Goal: Task Accomplishment & Management: Manage account settings

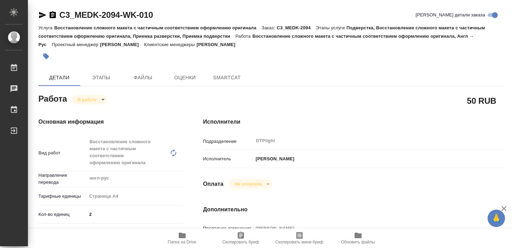
type textarea "x"
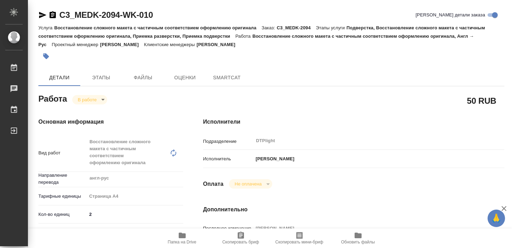
type textarea "x"
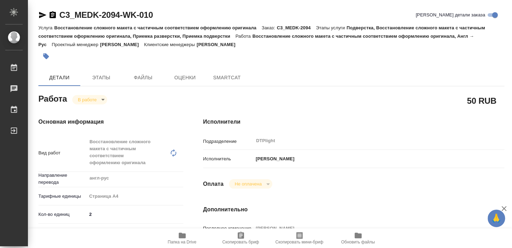
type textarea "x"
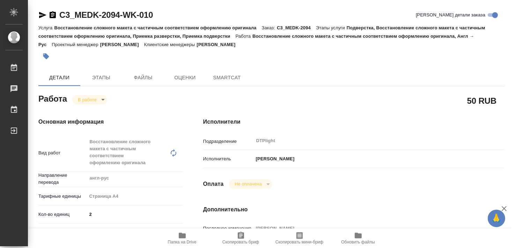
type textarea "x"
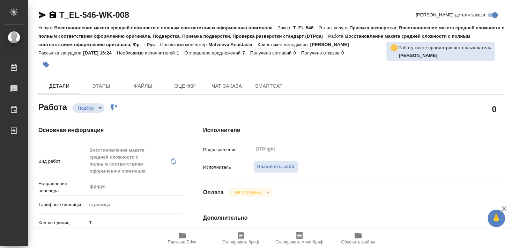
scroll to position [75, 0]
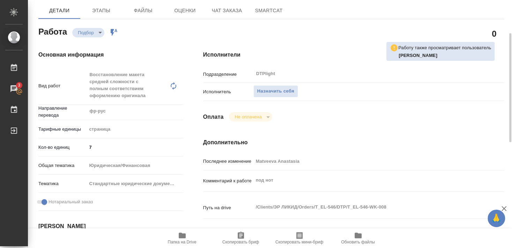
click at [182, 238] on icon "button" at bounding box center [182, 236] width 7 height 6
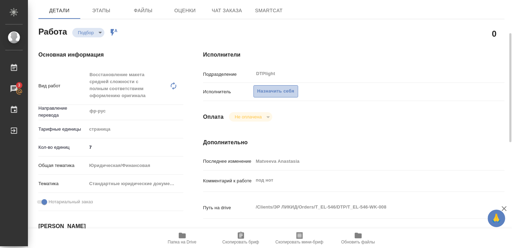
click at [282, 87] on span "Назначить себя" at bounding box center [275, 91] width 37 height 8
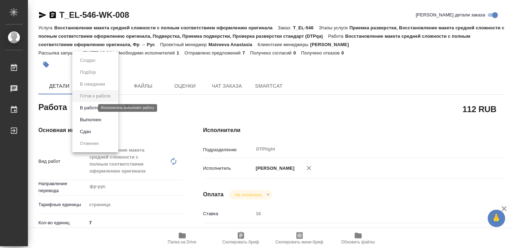
click at [92, 108] on button "В работе" at bounding box center [89, 108] width 23 height 8
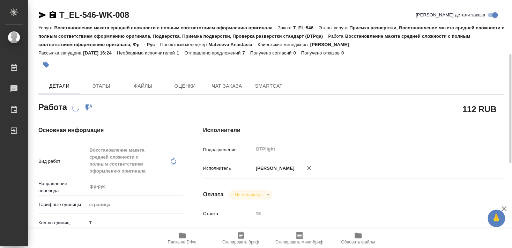
scroll to position [75, 0]
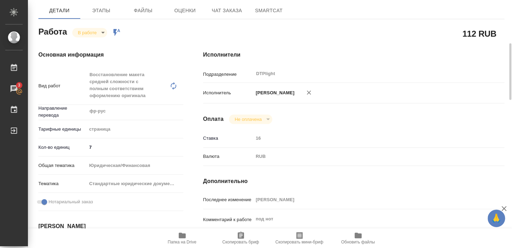
type textarea "x"
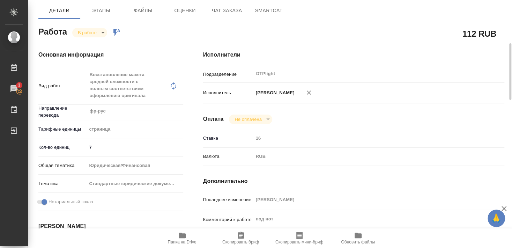
type textarea "x"
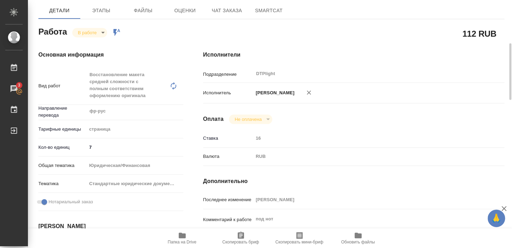
type textarea "x"
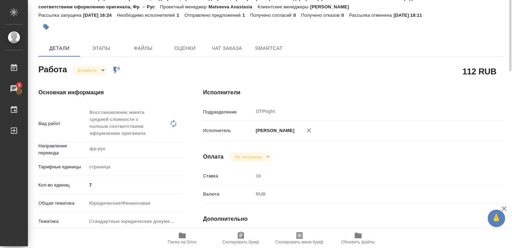
scroll to position [0, 0]
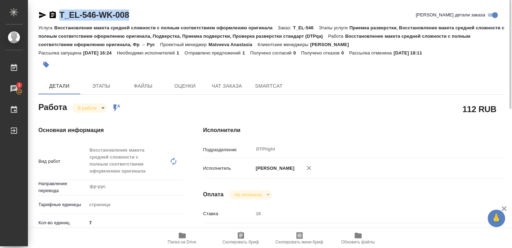
drag, startPoint x: 59, startPoint y: 22, endPoint x: 140, endPoint y: 13, distance: 81.8
click at [140, 13] on div "T_EL-546-WK-008 Кратко детали заказа" at bounding box center [271, 16] width 466 height 14
copy link "T_EL-546-WK-008"
click at [40, 14] on icon "button" at bounding box center [42, 15] width 7 height 6
copy link "T_EL-546-WK-008"
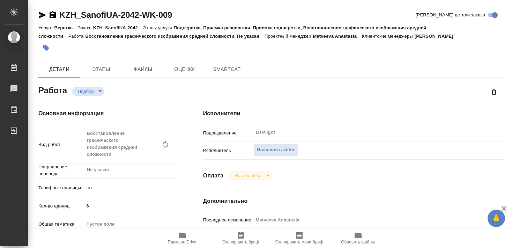
type textarea "x"
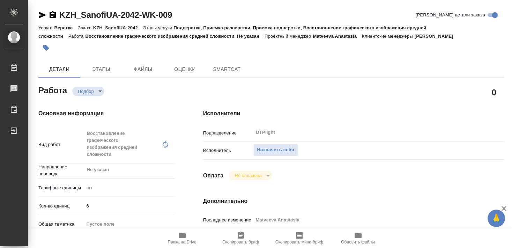
type textarea "x"
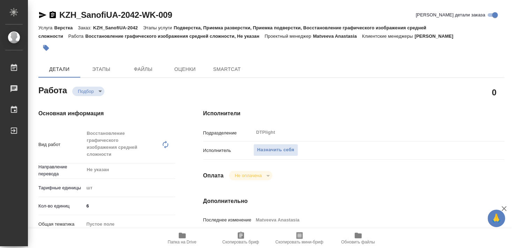
type textarea "x"
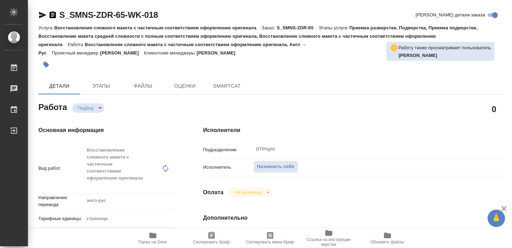
type textarea "x"
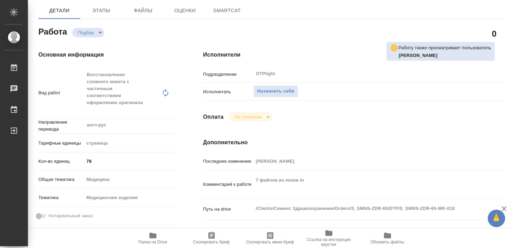
type textarea "x"
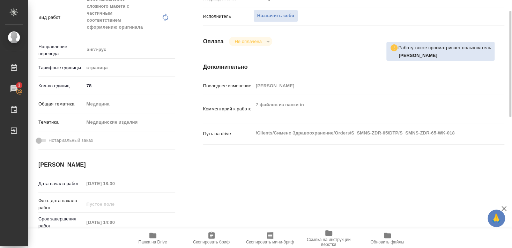
scroll to position [75, 0]
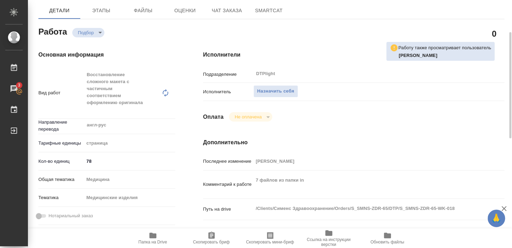
click at [148, 236] on span "Папка на Drive" at bounding box center [153, 237] width 50 height 13
type textarea "x"
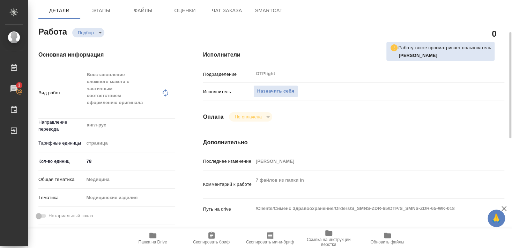
type textarea "x"
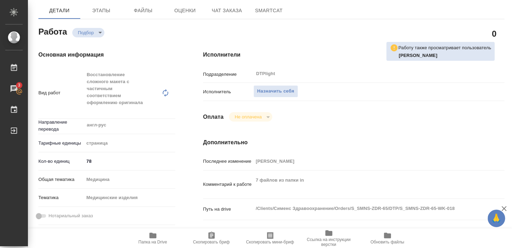
type textarea "x"
click at [270, 87] on span "Назначить себя" at bounding box center [275, 91] width 37 height 8
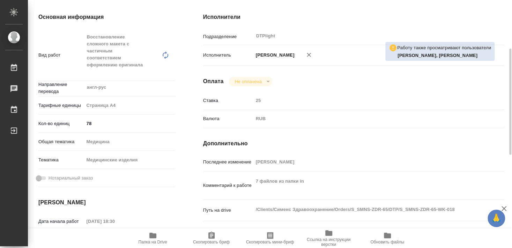
scroll to position [38, 0]
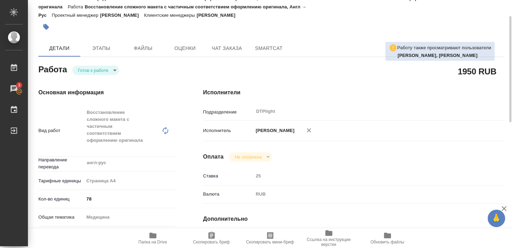
click at [90, 67] on body "🙏 .cls-1 fill:#fff; AWATERA Smyslova Svetlana Работы 3 Чаты График Выйти S_SMNS…" at bounding box center [256, 124] width 512 height 248
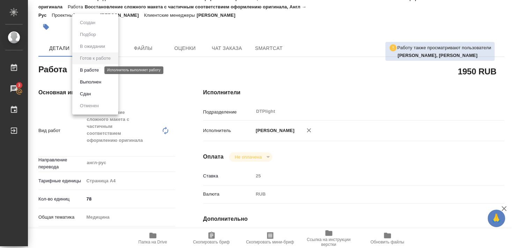
click at [91, 71] on button "В работе" at bounding box center [89, 70] width 23 height 8
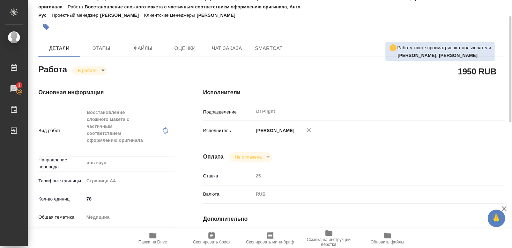
type textarea "x"
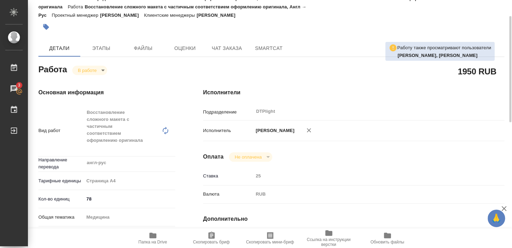
type textarea "x"
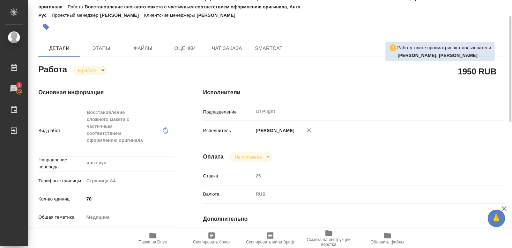
type textarea "x"
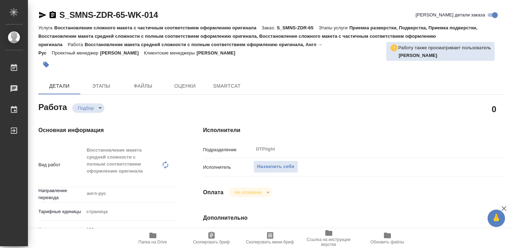
type textarea "x"
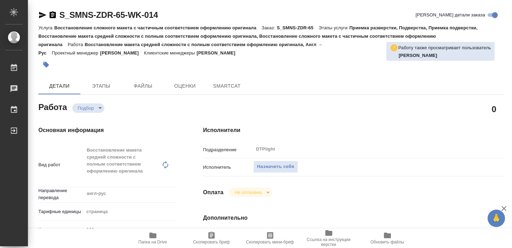
type textarea "x"
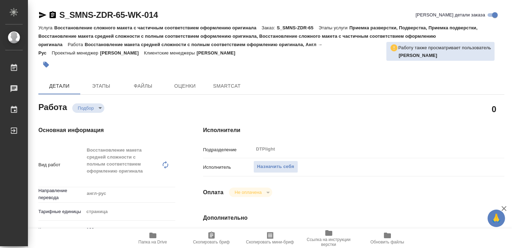
type textarea "x"
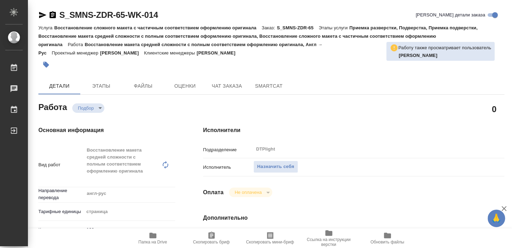
type textarea "x"
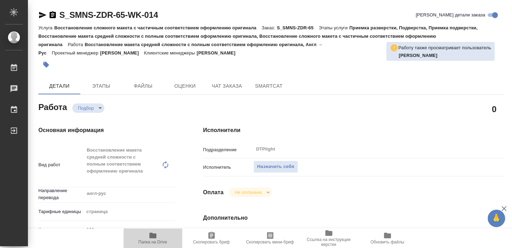
click at [150, 240] on icon "button" at bounding box center [153, 235] width 8 height 8
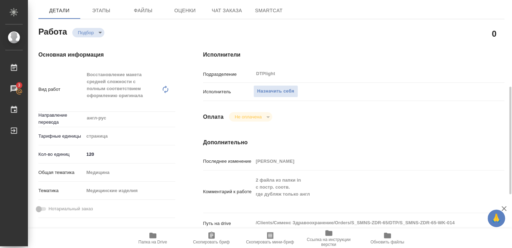
scroll to position [113, 0]
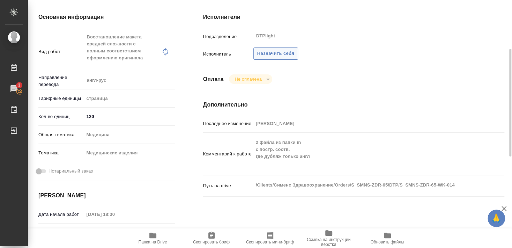
click at [278, 50] on span "Назначить себя" at bounding box center [275, 54] width 37 height 8
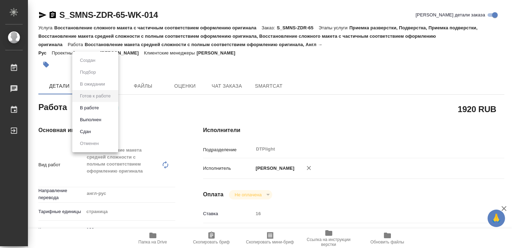
drag, startPoint x: 98, startPoint y: 108, endPoint x: 134, endPoint y: 89, distance: 40.8
click at [97, 108] on button "В работе" at bounding box center [89, 108] width 23 height 8
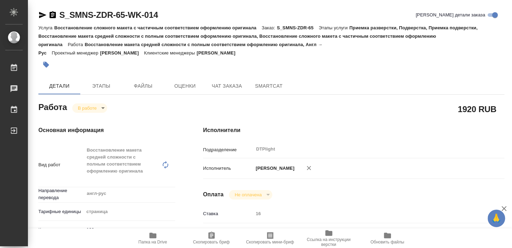
type textarea "x"
